Goal: Browse casually: Explore the website without a specific task or goal

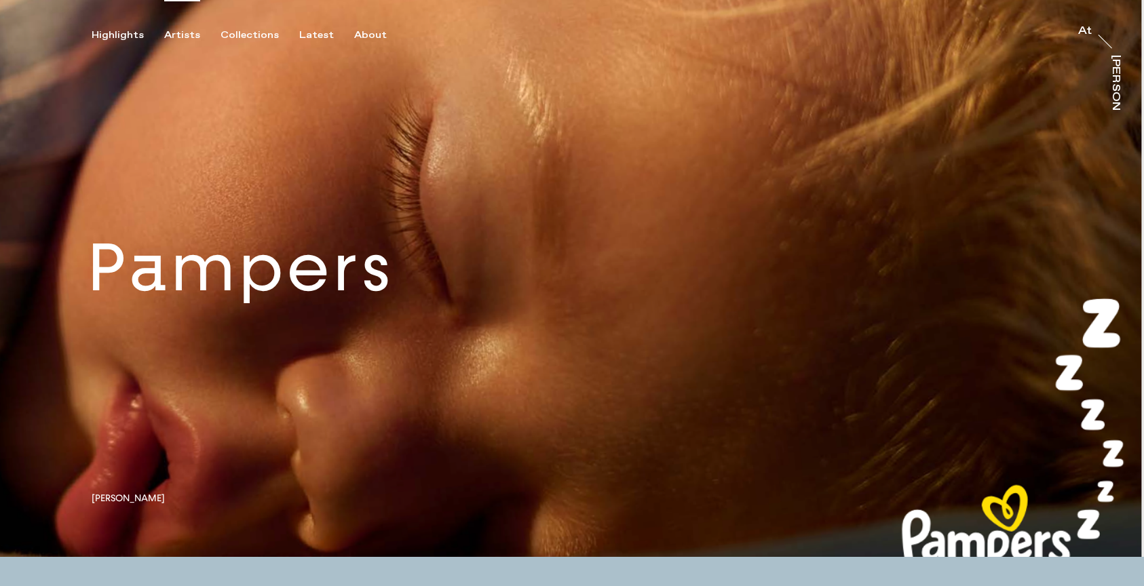
click at [187, 31] on div "Artists" at bounding box center [182, 35] width 36 height 12
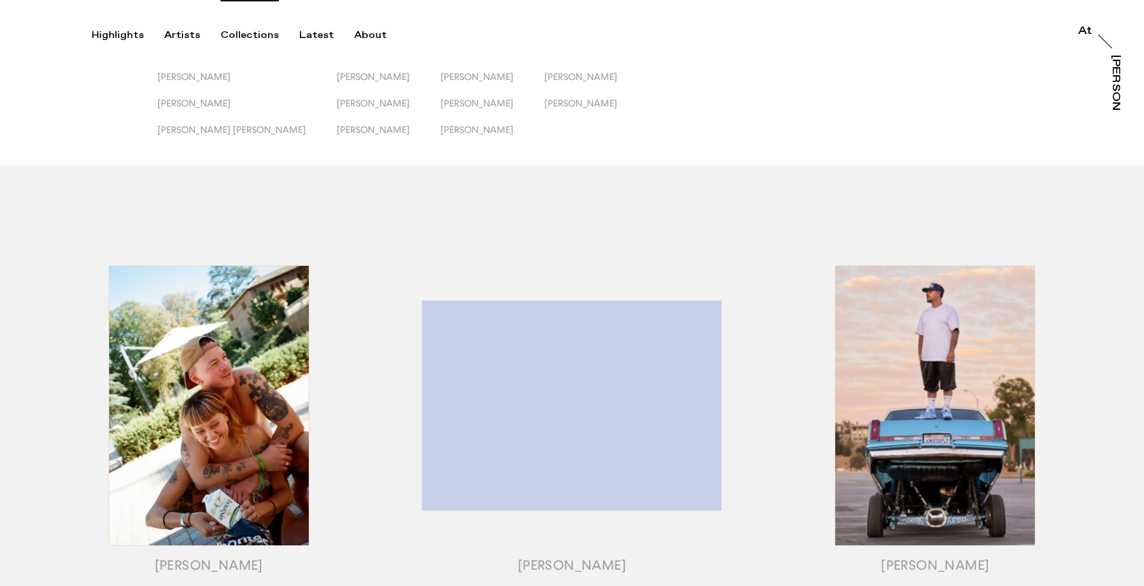
click at [241, 29] on div "Collections" at bounding box center [249, 35] width 58 height 12
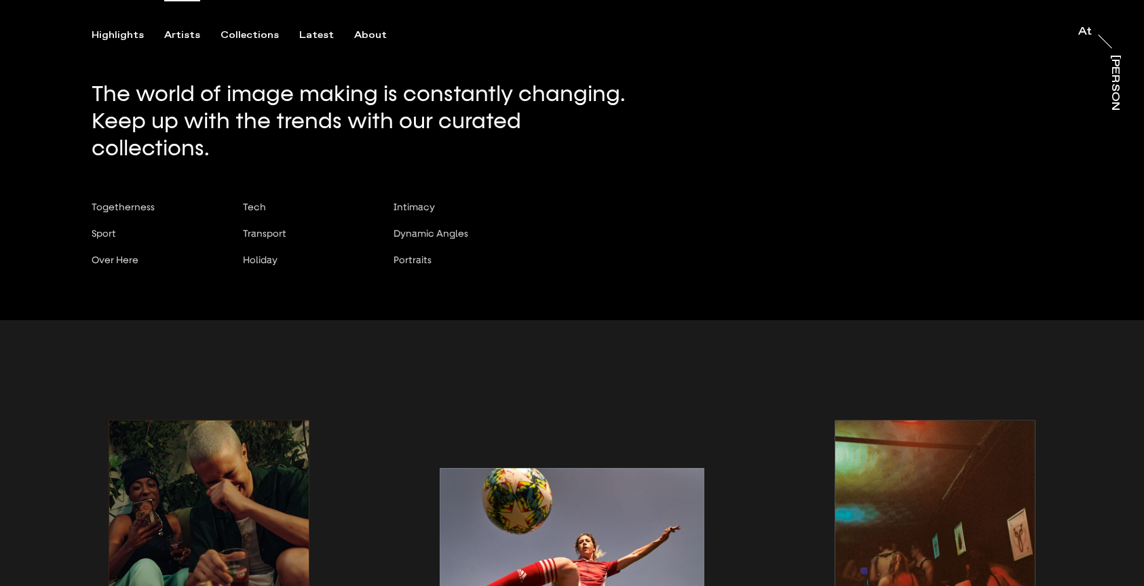
click at [186, 33] on div "Artists" at bounding box center [182, 35] width 36 height 12
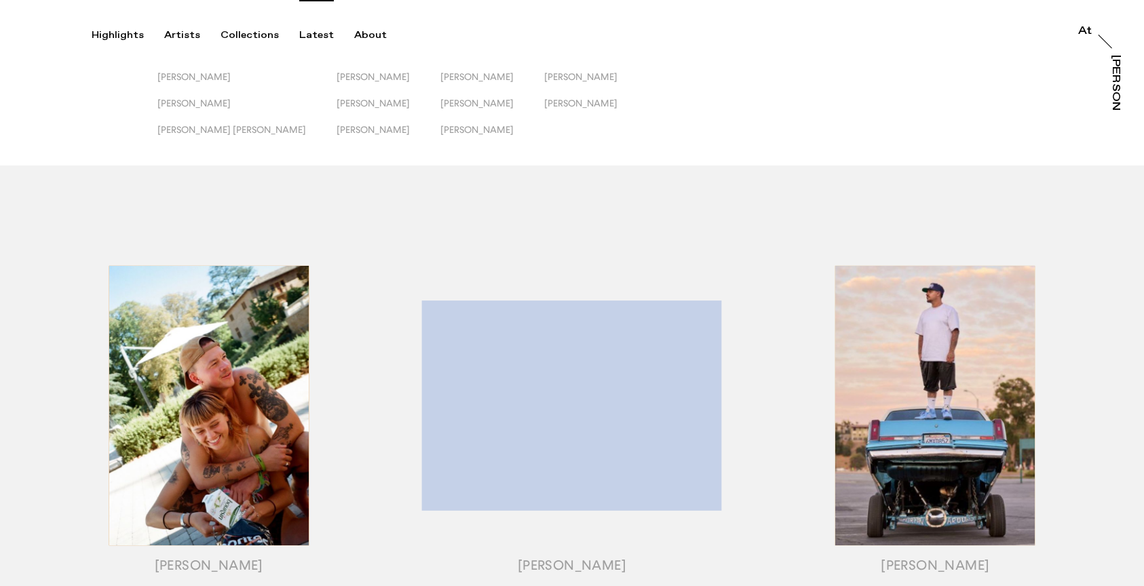
click at [309, 32] on div "Latest" at bounding box center [316, 35] width 35 height 12
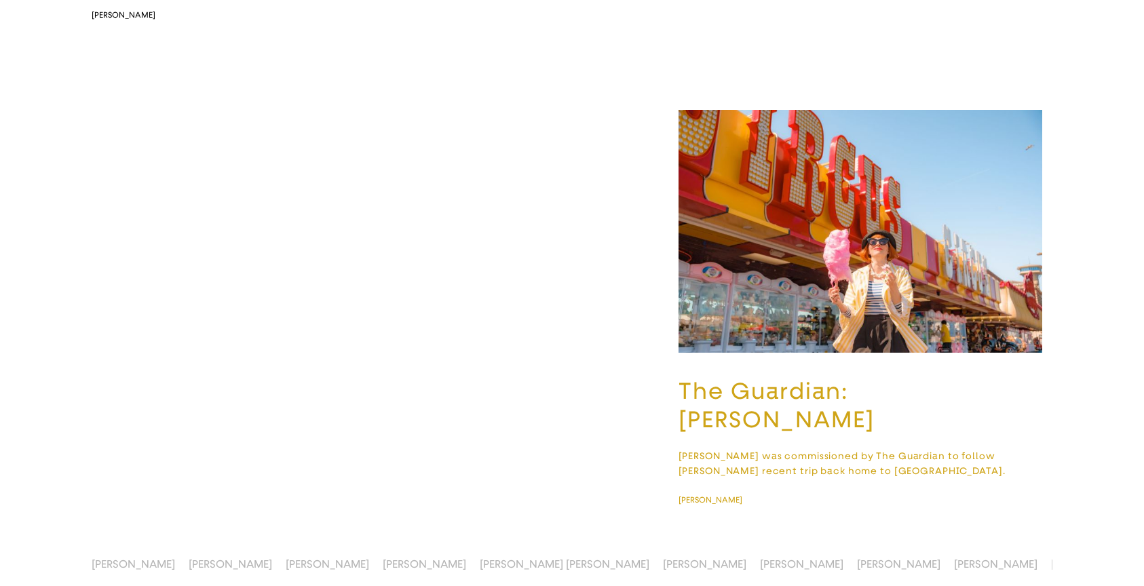
scroll to position [2554, 0]
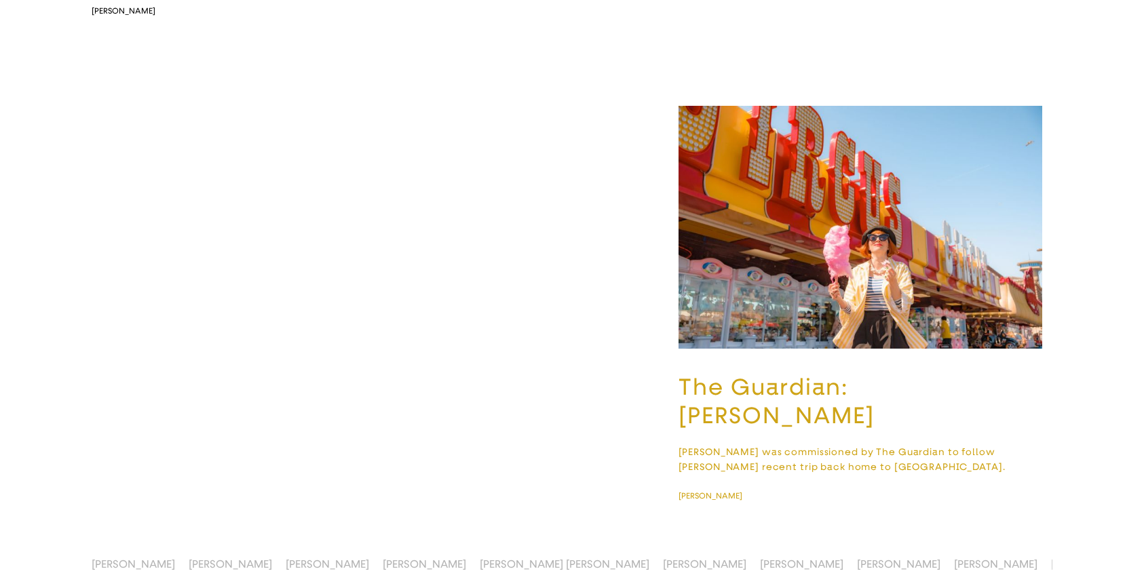
click at [774, 275] on img "button" at bounding box center [860, 227] width 364 height 243
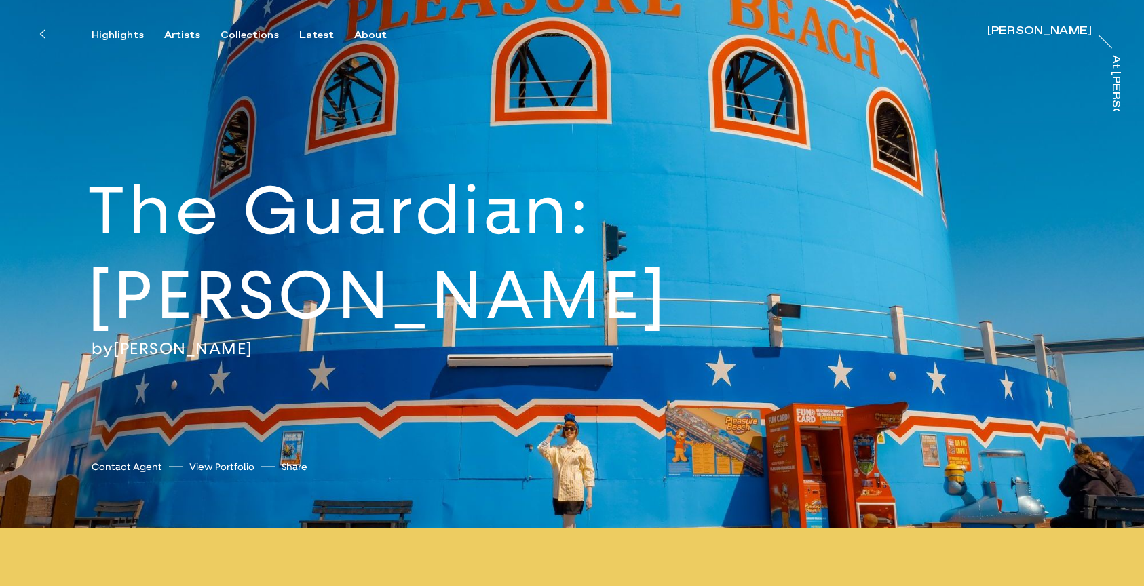
click at [36, 31] on button at bounding box center [42, 34] width 30 height 30
